Goal: Navigation & Orientation: Find specific page/section

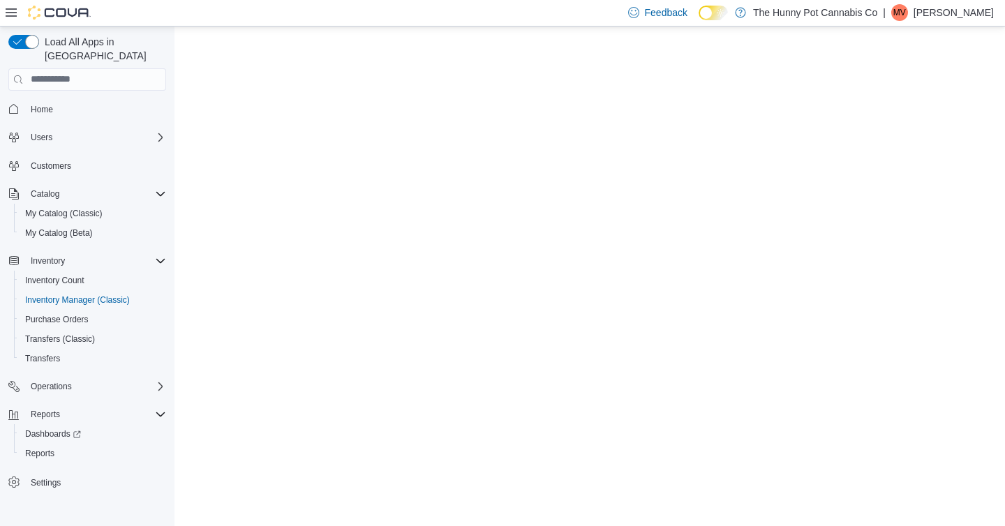
click at [62, 100] on span "Home" at bounding box center [95, 108] width 141 height 17
